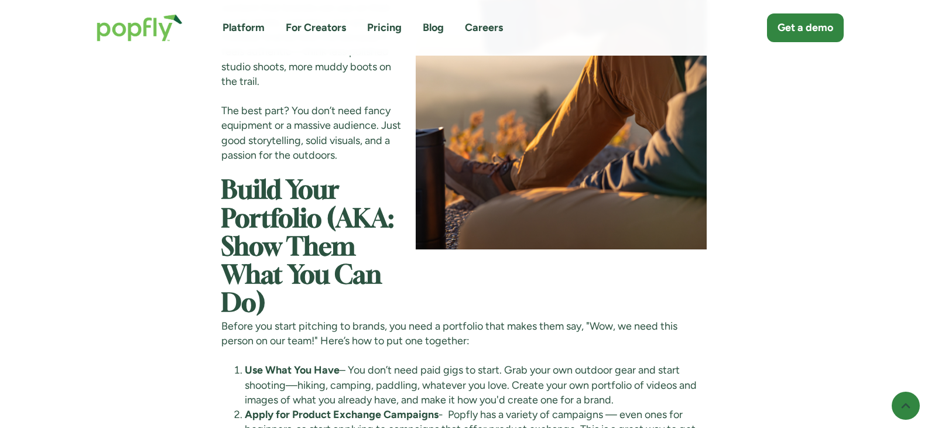
scroll to position [1429, 0]
click at [388, 26] on link "Pricing" at bounding box center [384, 27] width 35 height 15
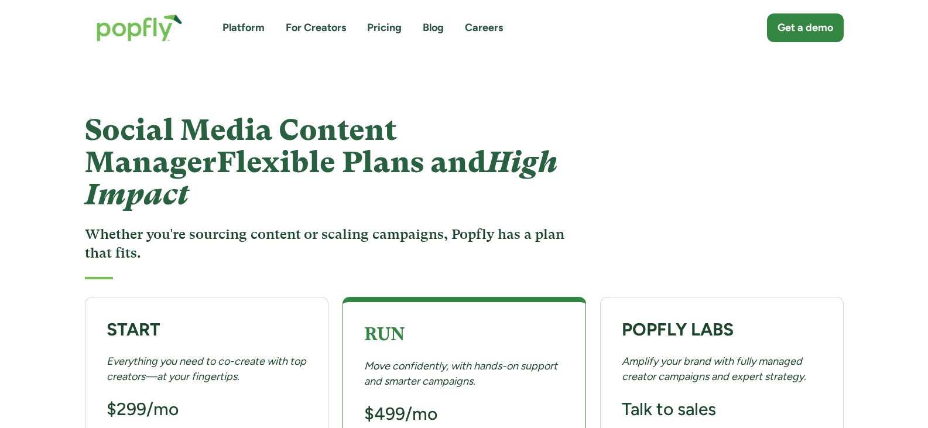
click at [313, 33] on link "For Creators" at bounding box center [316, 27] width 60 height 15
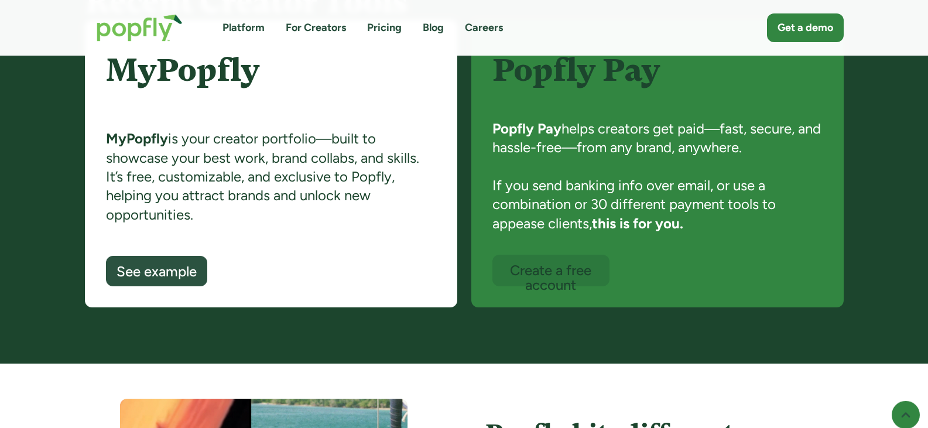
scroll to position [861, 0]
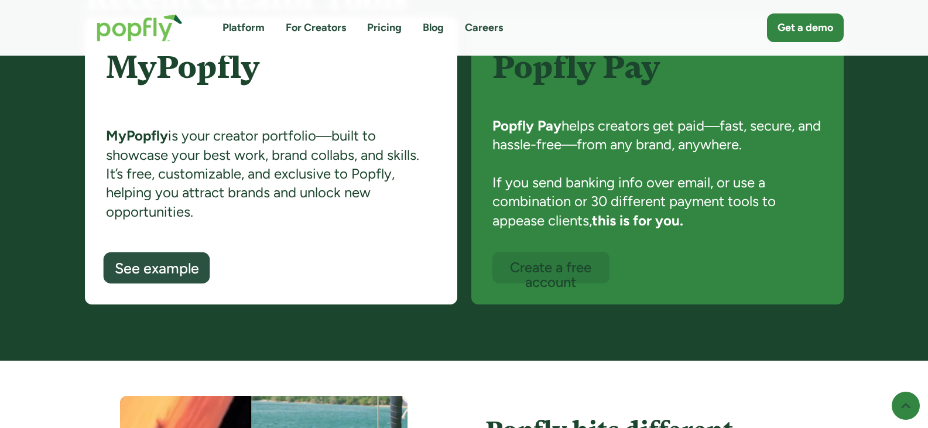
click at [165, 276] on div "See example" at bounding box center [156, 268] width 84 height 15
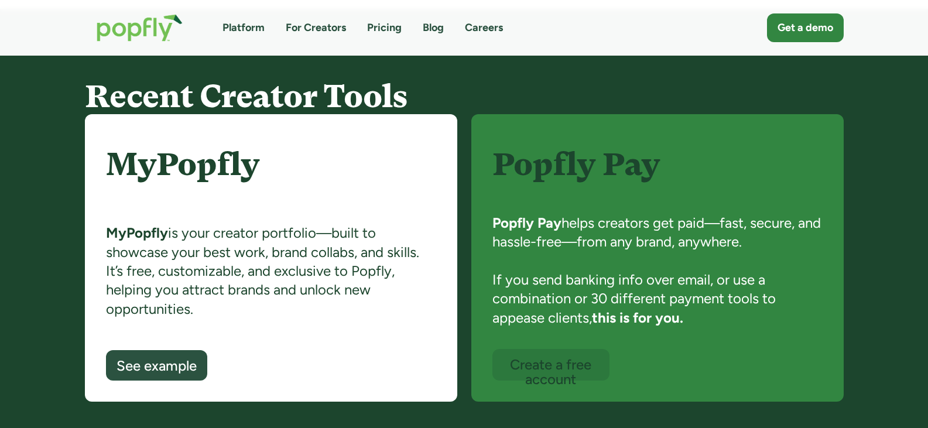
scroll to position [763, 0]
click at [383, 30] on link "Pricing" at bounding box center [384, 27] width 35 height 15
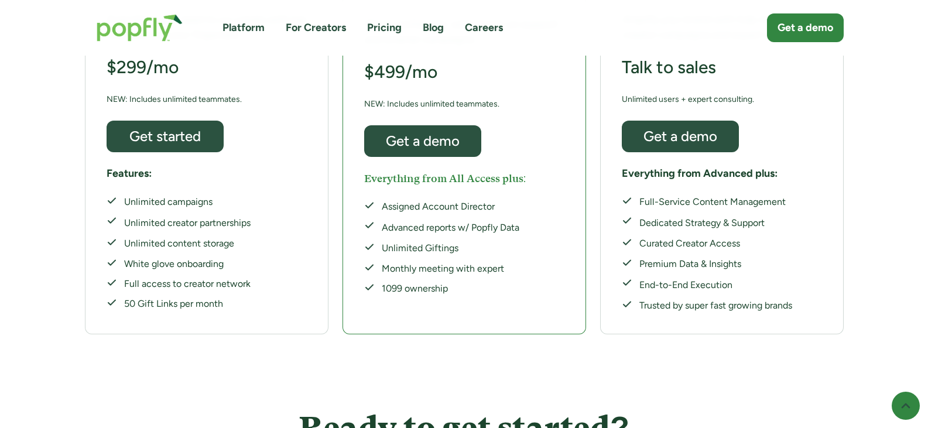
scroll to position [343, 0]
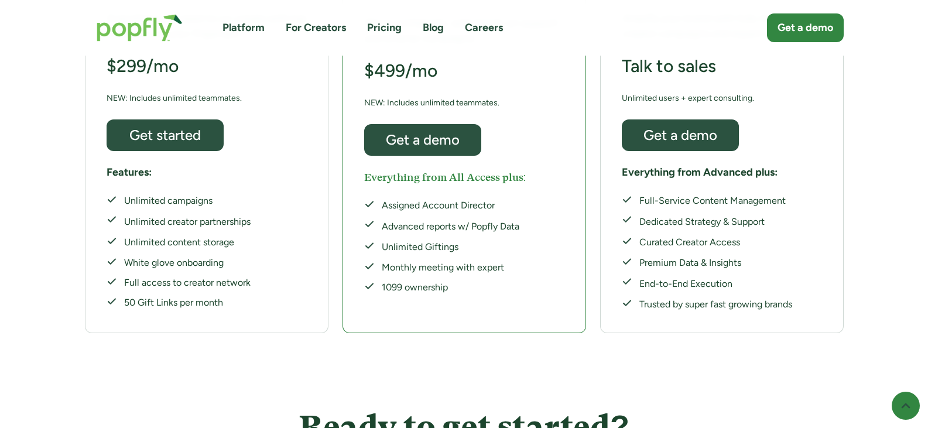
click at [315, 32] on link "For Creators" at bounding box center [316, 27] width 60 height 15
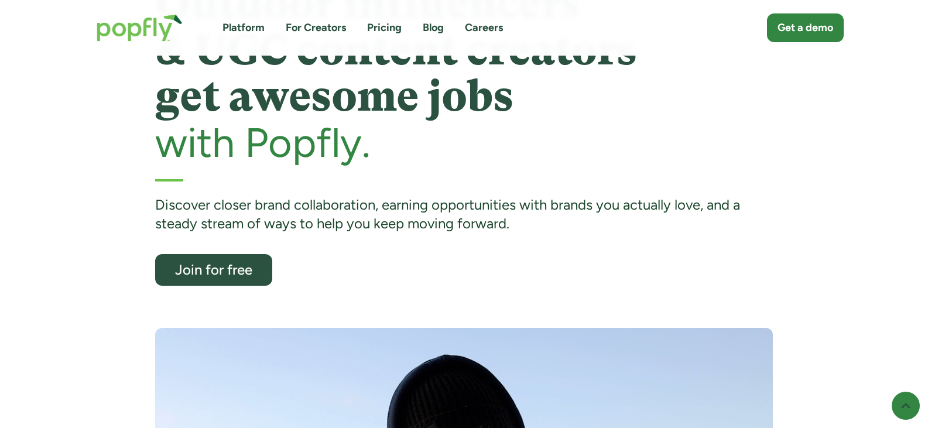
scroll to position [87, 0]
click at [203, 273] on div "Join for free" at bounding box center [213, 269] width 101 height 15
